Goal: Information Seeking & Learning: Find specific fact

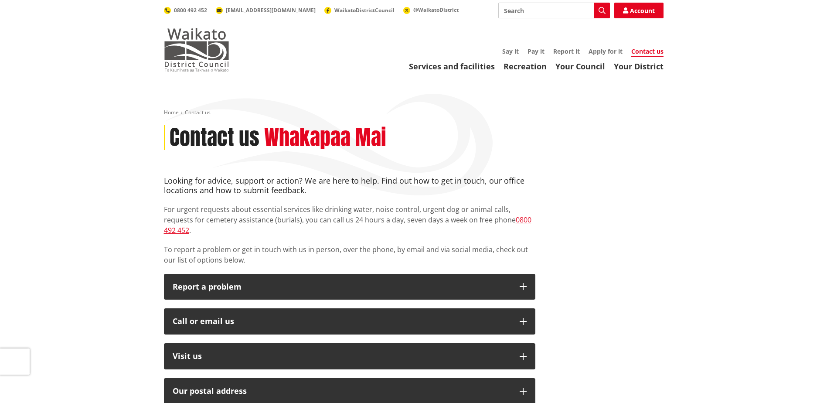
click at [204, 52] on img at bounding box center [196, 50] width 65 height 44
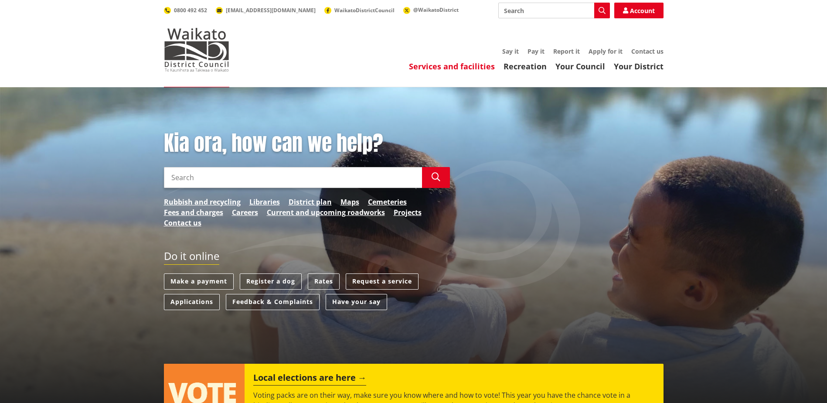
click at [464, 65] on link "Services and facilities" at bounding box center [452, 66] width 86 height 10
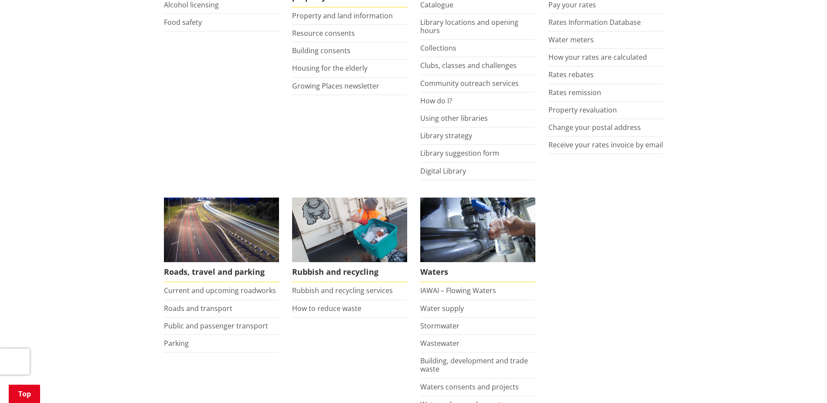
scroll to position [479, 0]
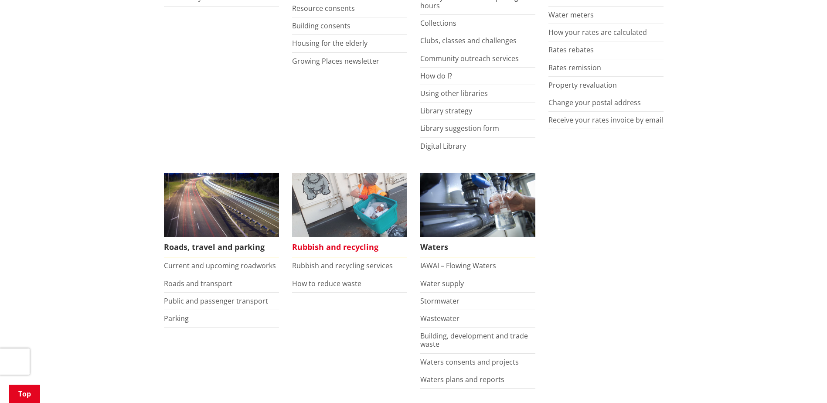
click at [339, 245] on span "Rubbish and recycling" at bounding box center [349, 247] width 115 height 20
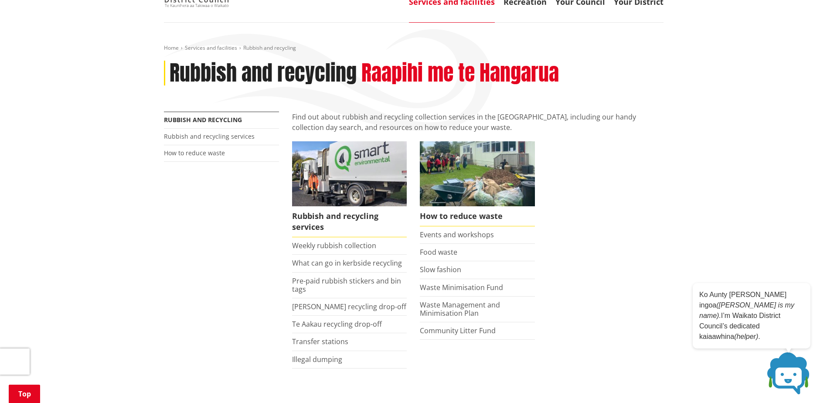
scroll to position [44, 0]
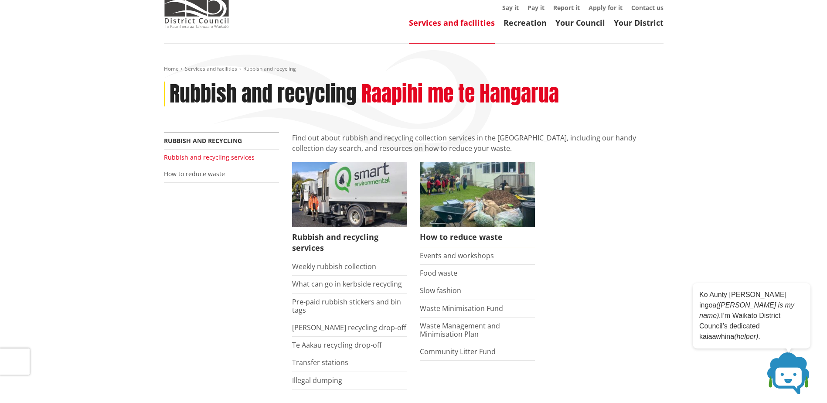
click at [208, 157] on link "Rubbish and recycling services" at bounding box center [209, 157] width 91 height 8
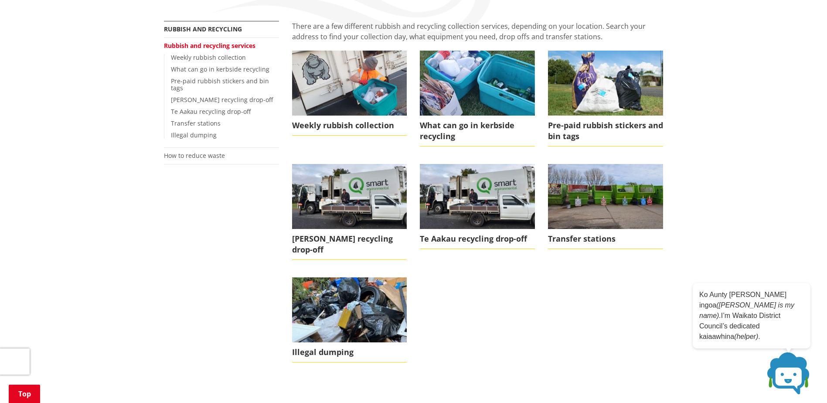
scroll to position [131, 0]
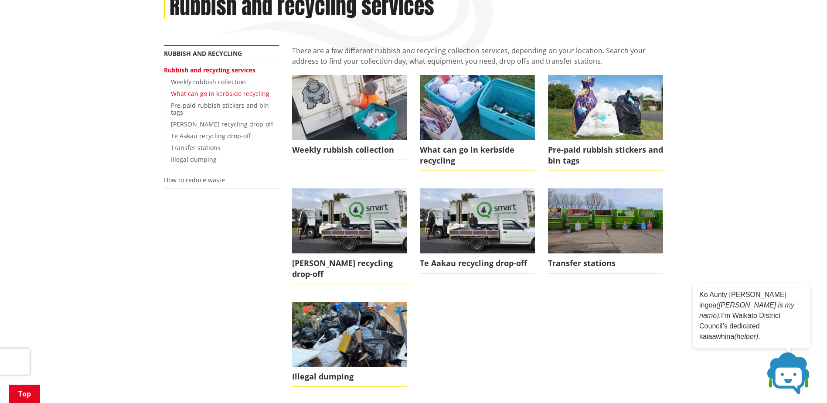
click at [232, 94] on link "What can go in kerbside recycling" at bounding box center [220, 93] width 98 height 8
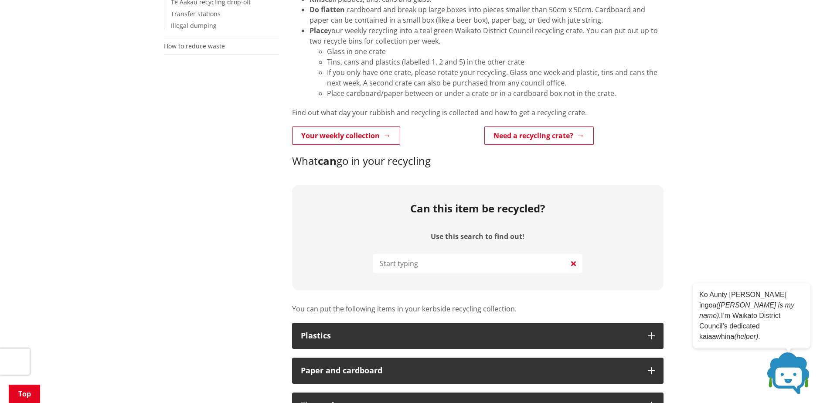
scroll to position [261, 0]
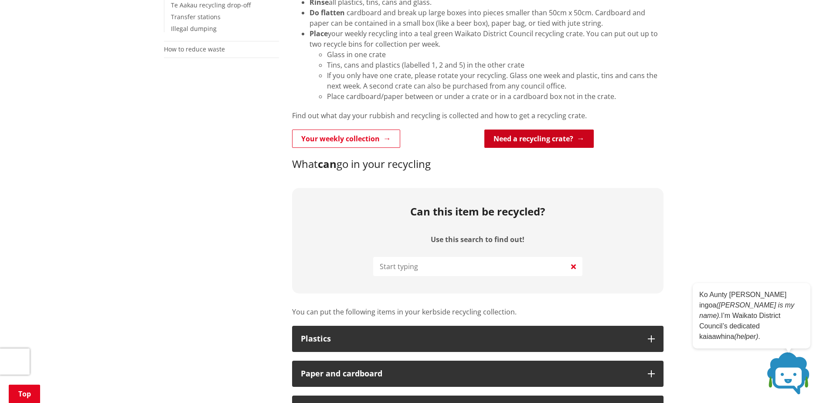
click at [522, 141] on link "Need a recycling crate?" at bounding box center [538, 138] width 109 height 18
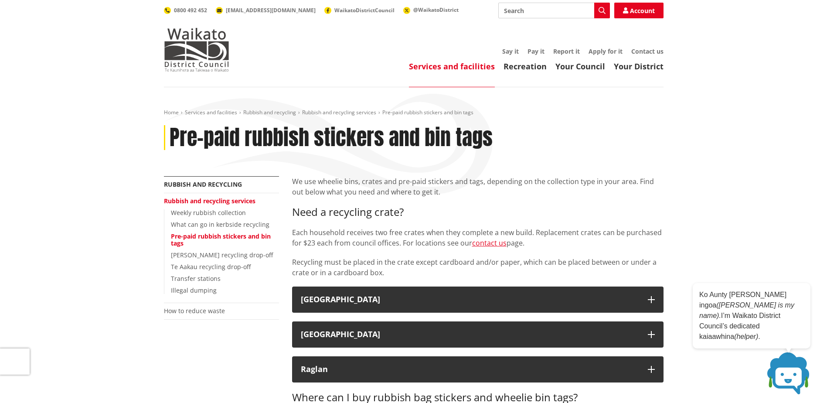
drag, startPoint x: 525, startPoint y: 244, endPoint x: 533, endPoint y: 234, distance: 13.6
click at [533, 234] on p "Each household receives two free crates when they complete a new build. Replace…" at bounding box center [477, 237] width 371 height 21
copy p "Replacement crates can be purchased for $23 each from council offices. For loca…"
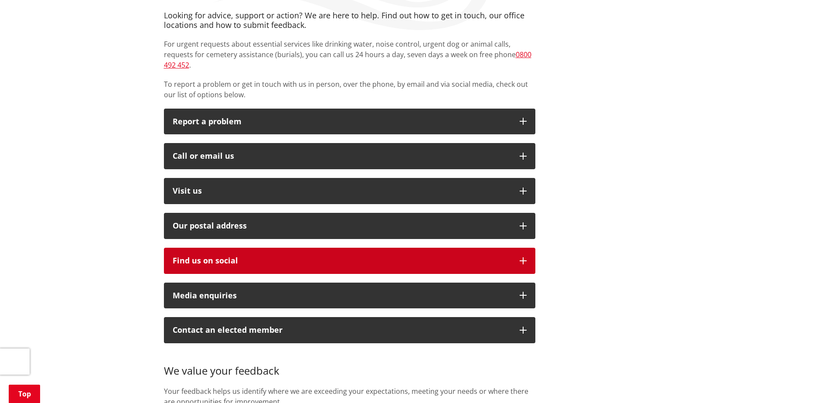
scroll to position [174, 0]
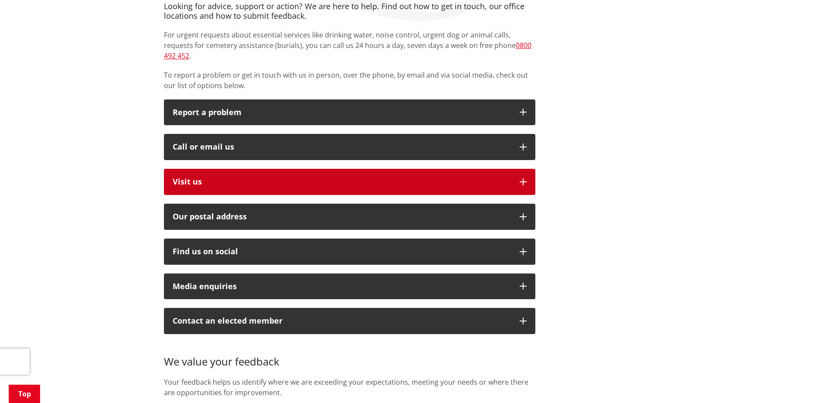
click at [215, 176] on button "Visit us" at bounding box center [349, 182] width 371 height 26
